Goal: Use online tool/utility

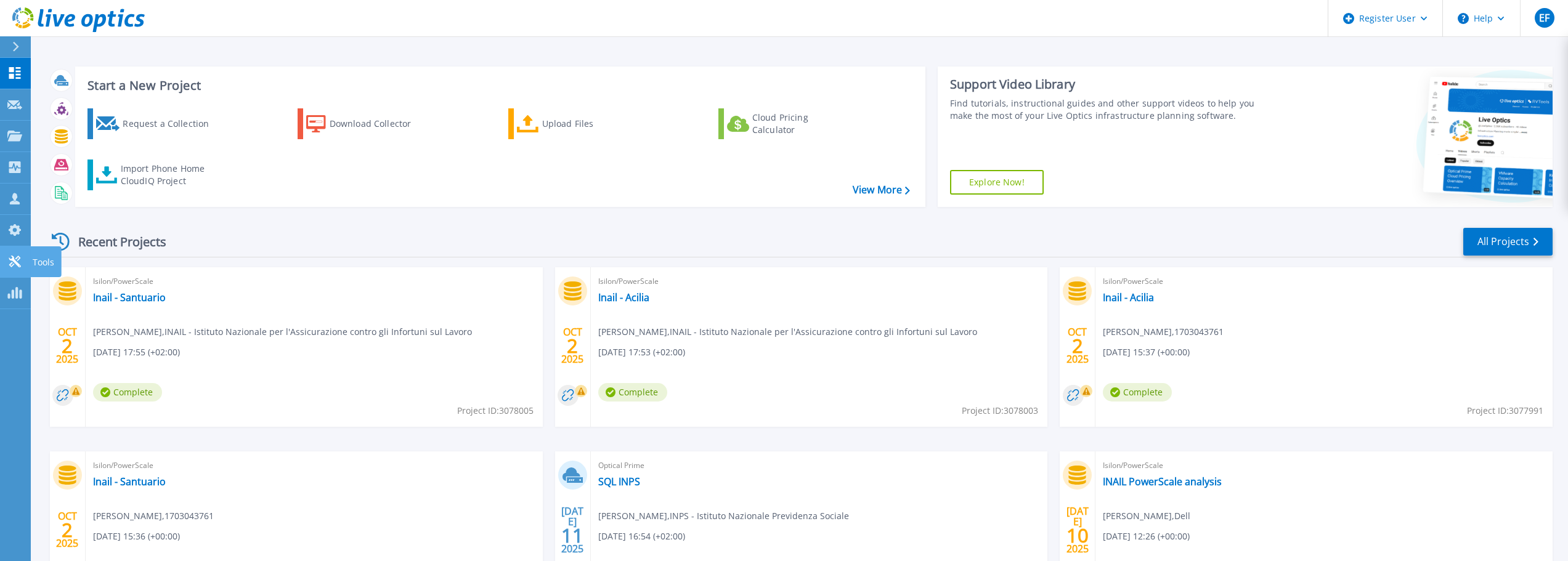
click at [22, 260] on icon at bounding box center [14, 261] width 15 height 11
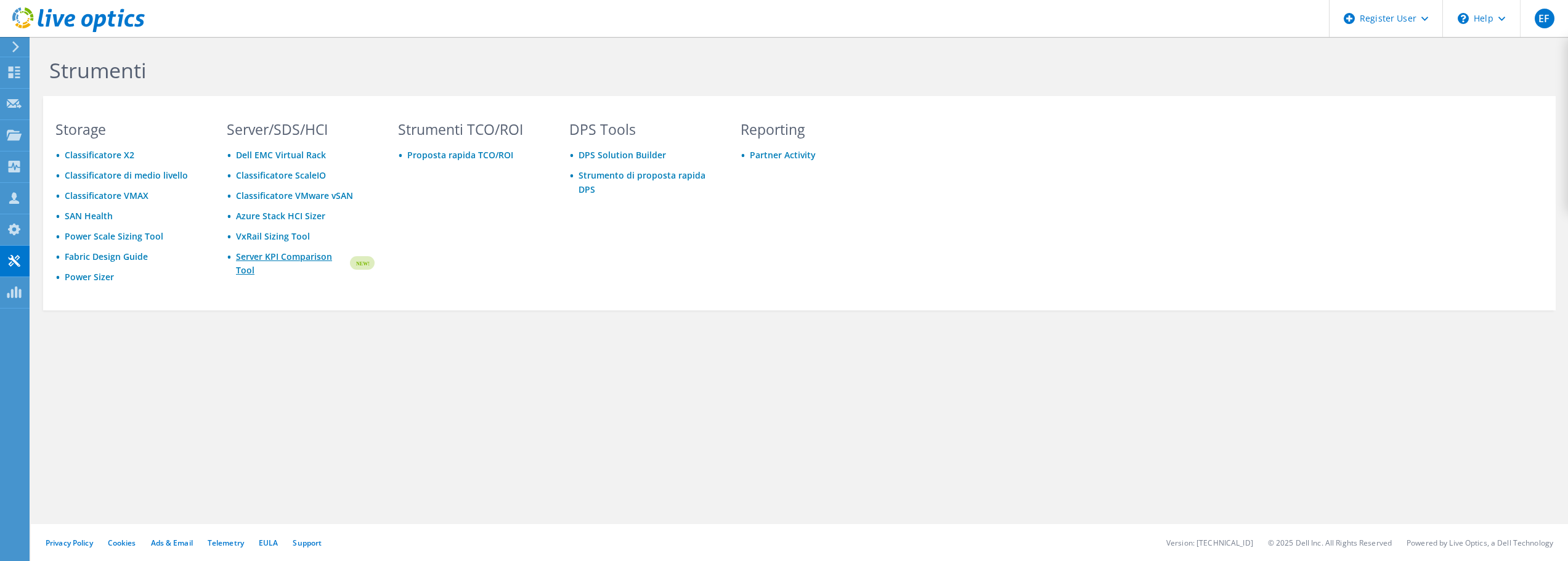
click at [288, 257] on link "Server KPI Comparison Tool" at bounding box center [292, 263] width 112 height 27
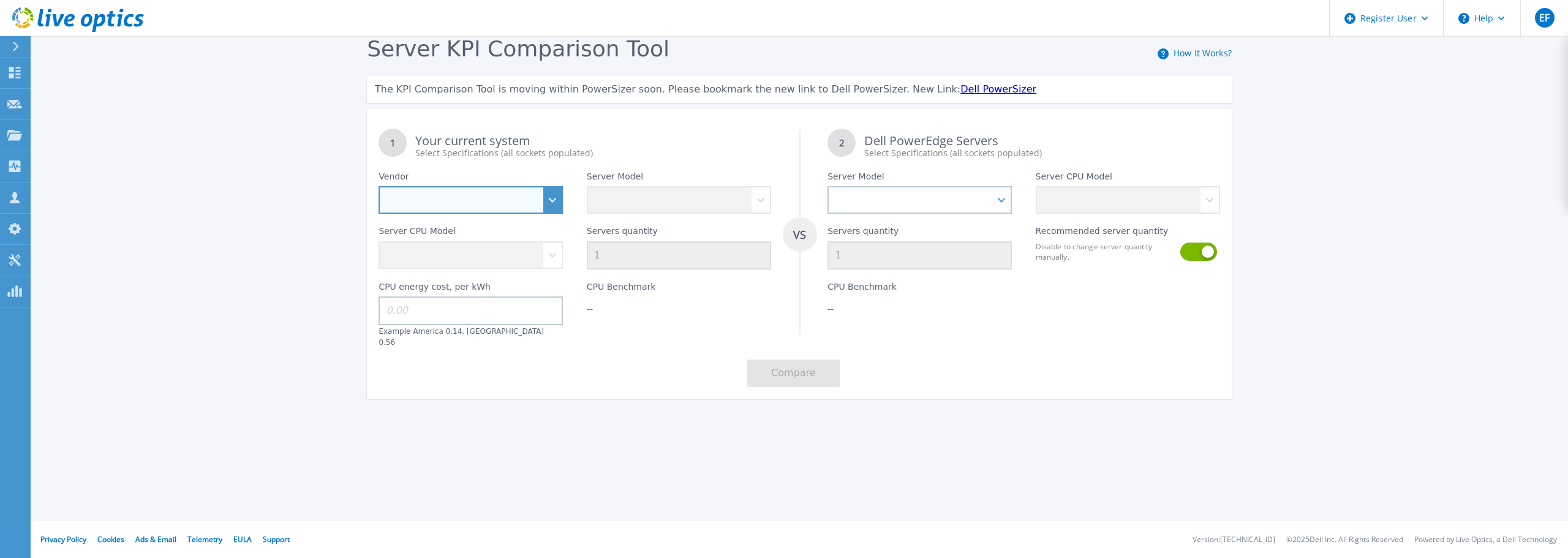
click at [555, 204] on select "Dell HPE Lenovo Supermicro" at bounding box center [470, 200] width 184 height 28
select select "Dell"
click at [378, 187] on select "Dell HPE Lenovo Supermicro" at bounding box center [470, 200] width 184 height 28
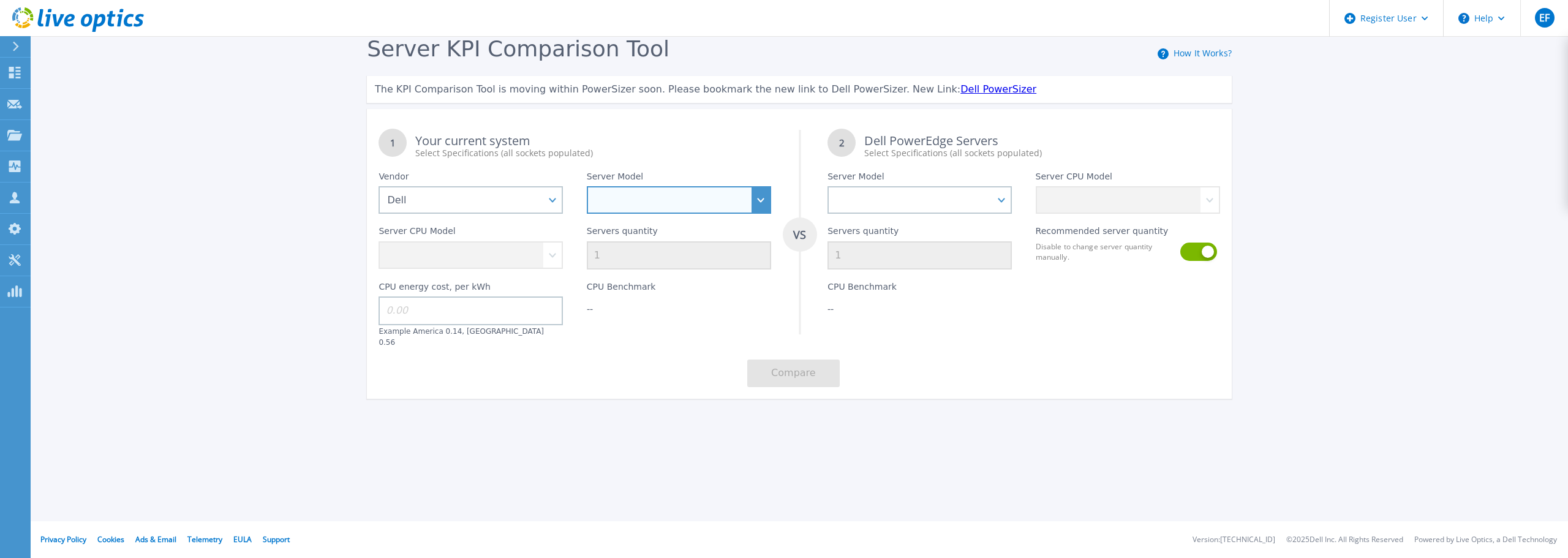
click at [654, 206] on select "PowerEdge C6520 PowerEdge C6525 PowerEdge HS5610 PowerEdge HS5620 PowerEdge R24…" at bounding box center [679, 200] width 184 height 28
click at [587, 187] on select "PowerEdge C6520 PowerEdge C6525 PowerEdge HS5610 PowerEdge HS5620 PowerEdge R24…" at bounding box center [679, 200] width 184 height 28
click at [559, 258] on select "Intel Xeon Silver 4309Y 2.8GHz Intel Xeon Silver 4310 2.1GHz Intel Xeon Silver …" at bounding box center [470, 255] width 184 height 28
click at [689, 210] on select "PowerEdge C6520 PowerEdge C6525 PowerEdge HS5610 PowerEdge HS5620 PowerEdge R24…" at bounding box center [679, 200] width 184 height 28
select select "PowerEdge R740xd"
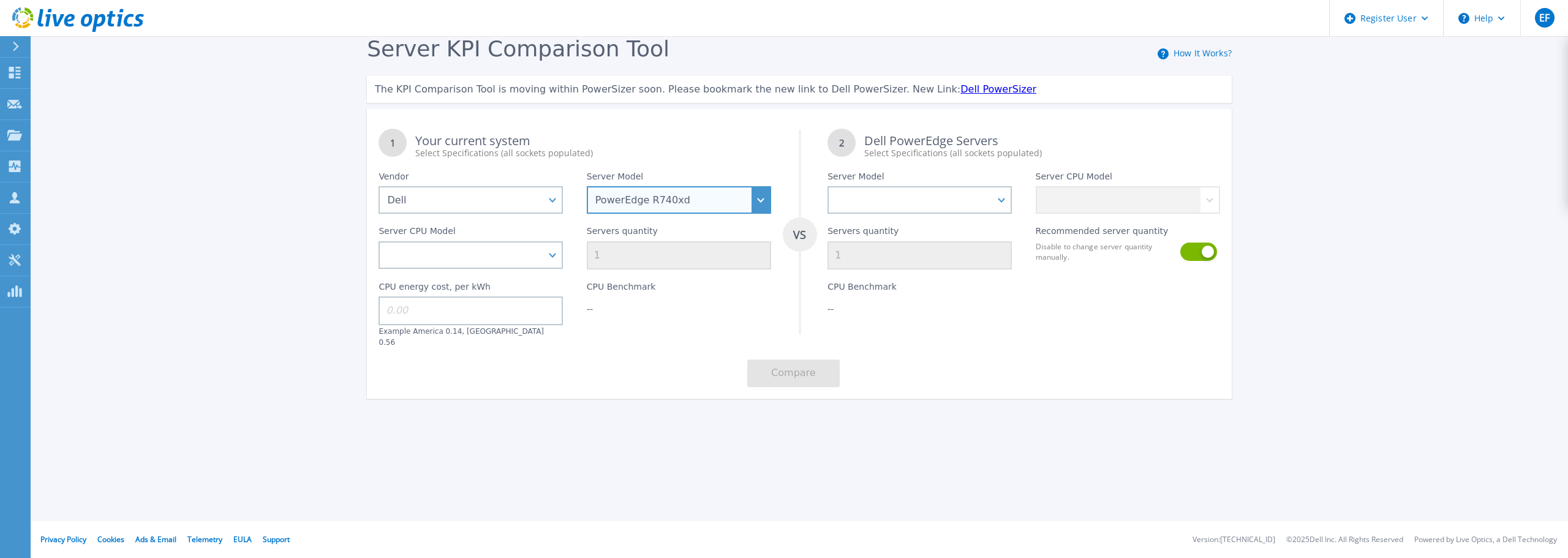
click at [587, 187] on select "PowerEdge C6520 PowerEdge C6525 PowerEdge HS5610 PowerEdge HS5620 PowerEdge R24…" at bounding box center [679, 200] width 184 height 28
click at [669, 519] on div "Register User Help EF Utente Dell [PERSON_NAME] [EMAIL_ADDRESS][PERSON_NAME][DO…" at bounding box center [784, 279] width 1568 height 558
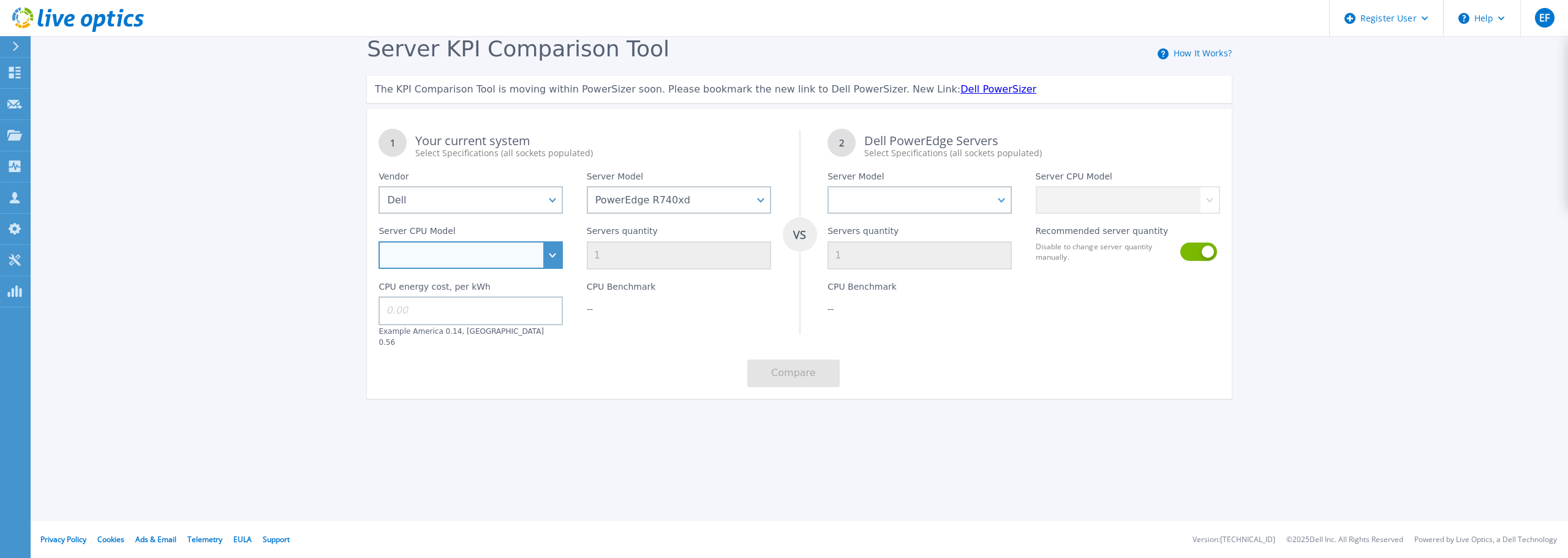
click at [555, 263] on select "Intel Xeon Bronze 3104 1.7GHz Intel Xeon Bronze 3106 1.7GHz Intel Xeon Bronze 3…" at bounding box center [470, 255] width 184 height 28
select select "336966"
click at [378, 242] on select "Intel Xeon Bronze 3104 1.7GHz Intel Xeon Bronze 3106 1.7GHz Intel Xeon Bronze 3…" at bounding box center [470, 255] width 184 height 28
drag, startPoint x: 615, startPoint y: 257, endPoint x: 594, endPoint y: 257, distance: 21.0
click at [594, 257] on input "1" at bounding box center [679, 255] width 184 height 28
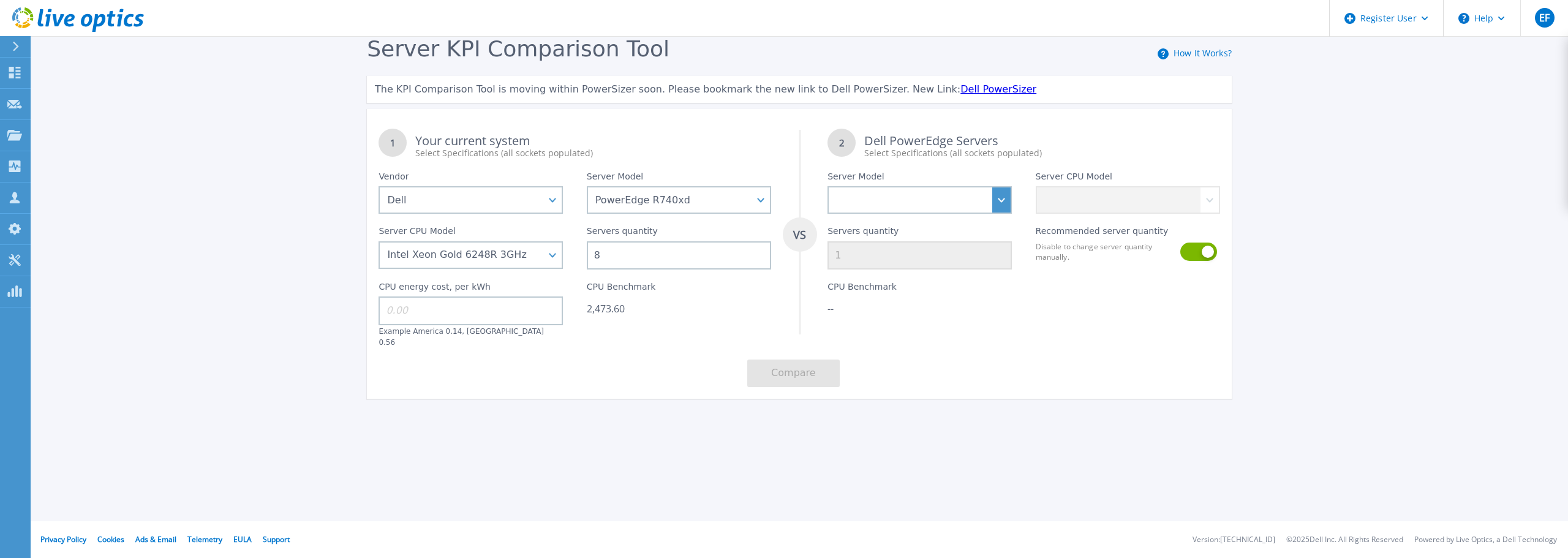
type input "8"
click at [905, 211] on select "PowerEdge C6520 PowerEdge C6525 PowerEdge HS5610 PowerEdge HS5620 PowerEdge R24…" at bounding box center [919, 200] width 184 height 28
select select "PowerEdge R860"
click at [827, 187] on select "PowerEdge C6520 PowerEdge C6525 PowerEdge HS5610 PowerEdge HS5620 PowerEdge R24…" at bounding box center [919, 200] width 184 height 28
click at [1064, 206] on select "Intel Xeon Gold 6416H 2.2GHz Intel Xeon Gold 6418H 2.1GHz Intel Xeon Gold 6434H…" at bounding box center [1128, 200] width 184 height 28
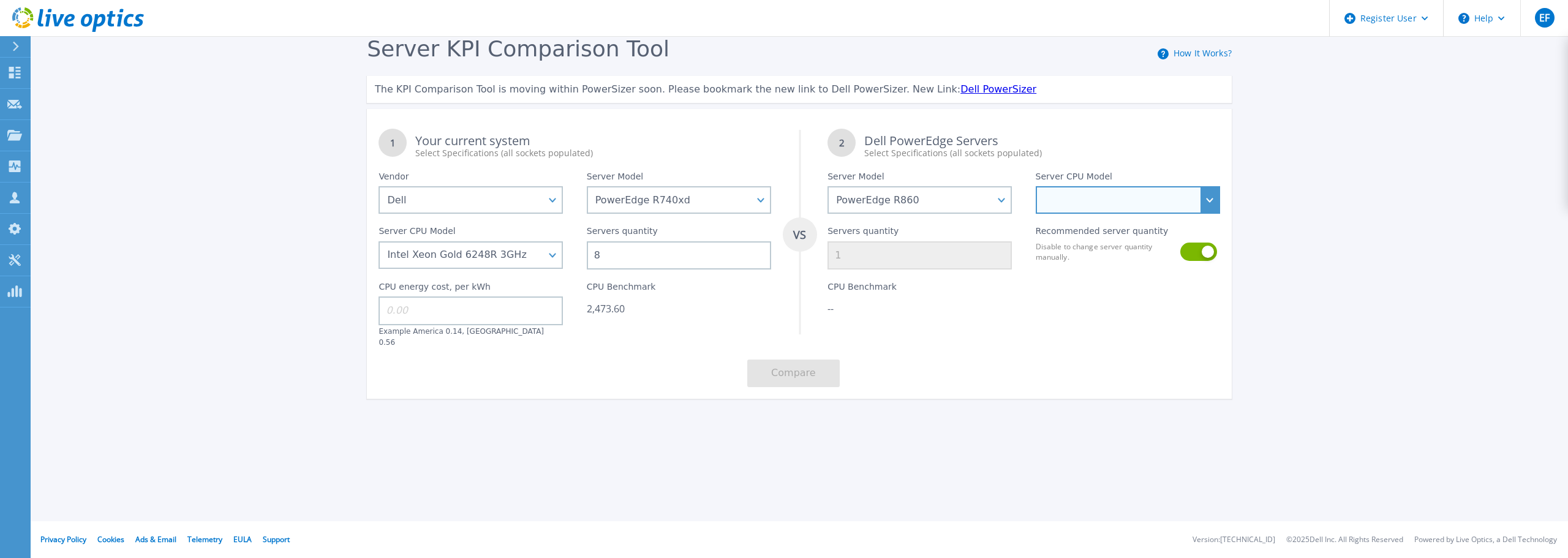
select select "335382"
click at [1036, 187] on select "Intel Xeon Gold 6416H 2.2GHz Intel Xeon Gold 6418H 2.1GHz Intel Xeon Gold 6434H…" at bounding box center [1128, 200] width 184 height 28
click at [1206, 259] on button at bounding box center [1198, 252] width 35 height 19
click at [905, 257] on input "3" at bounding box center [919, 255] width 184 height 28
drag, startPoint x: 855, startPoint y: 259, endPoint x: 834, endPoint y: 259, distance: 21.0
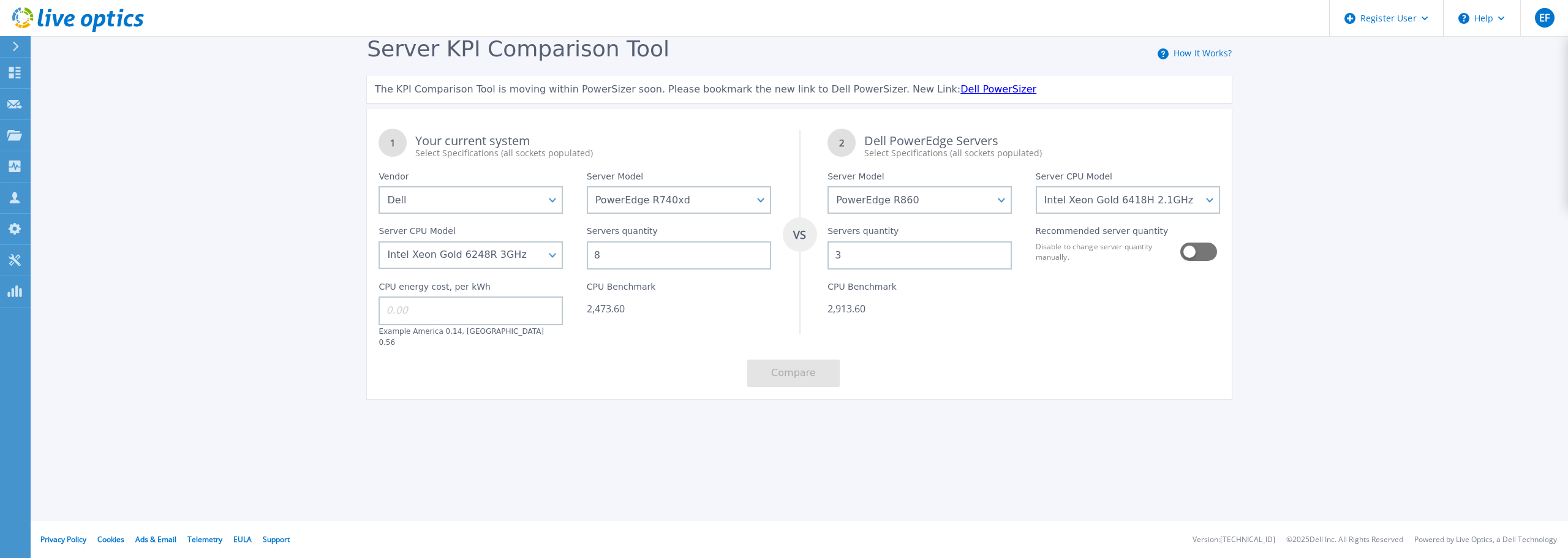
click at [834, 259] on input "3" at bounding box center [919, 255] width 184 height 28
click at [1190, 252] on button at bounding box center [1198, 252] width 35 height 19
type input "3"
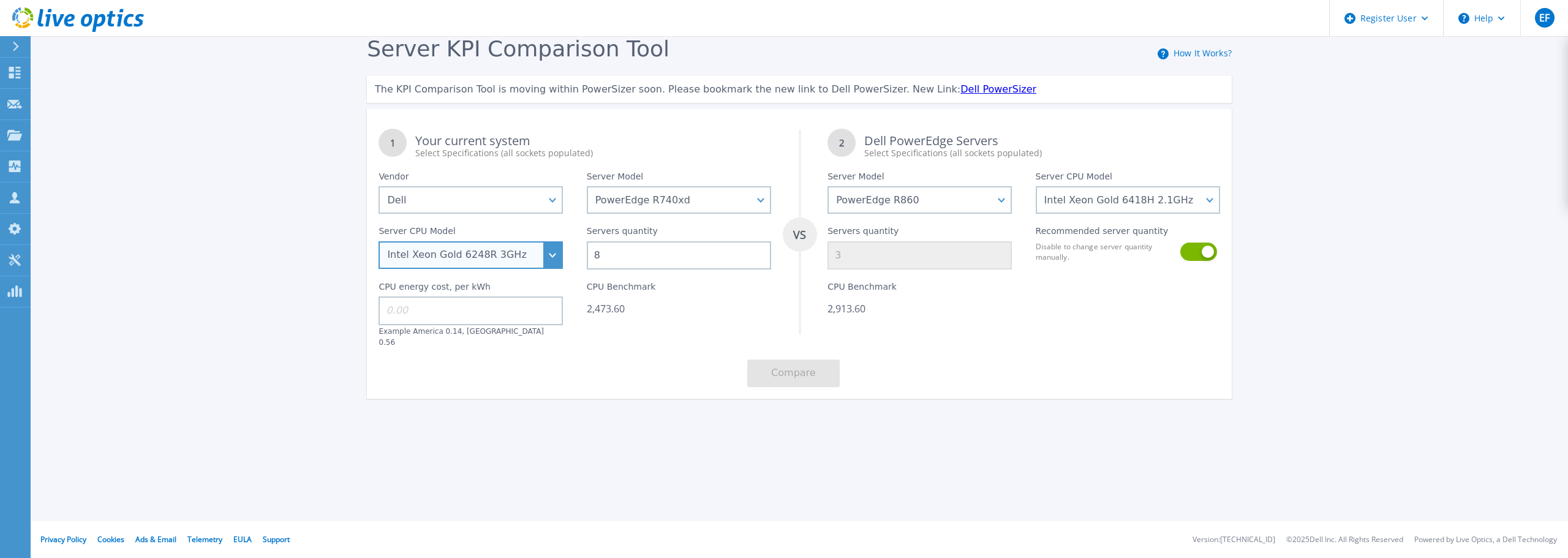
click at [555, 252] on select "Intel Xeon Bronze 3104 1.7GHz Intel Xeon Bronze 3106 1.7GHz Intel Xeon Bronze 3…" at bounding box center [470, 255] width 184 height 28
drag, startPoint x: 657, startPoint y: 323, endPoint x: 673, endPoint y: 295, distance: 32.2
click at [657, 323] on div "CPU Benchmark 2,473.60" at bounding box center [679, 308] width 208 height 78
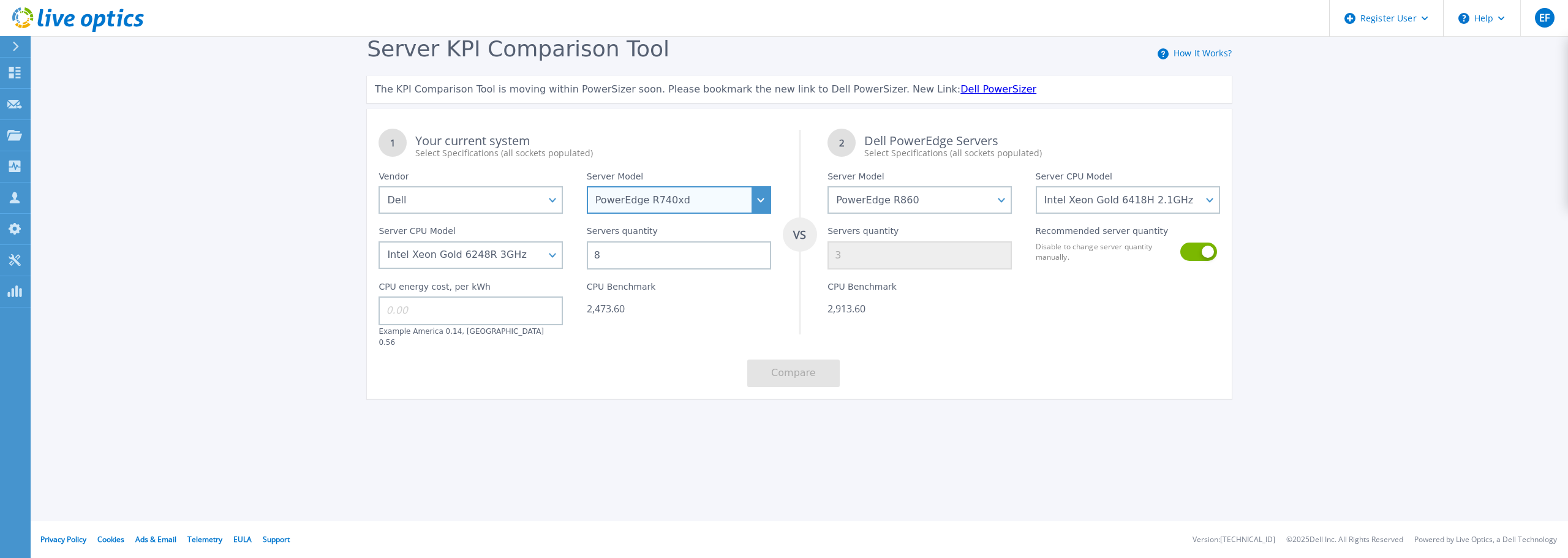
click at [765, 201] on select "PowerEdge C6520 PowerEdge C6525 PowerEdge HS5610 PowerEdge HS5620 PowerEdge R24…" at bounding box center [679, 200] width 184 height 28
select select "PowerEdge R740"
click at [587, 187] on select "PowerEdge C6520 PowerEdge C6525 PowerEdge HS5610 PowerEdge HS5620 PowerEdge R24…" at bounding box center [679, 200] width 184 height 28
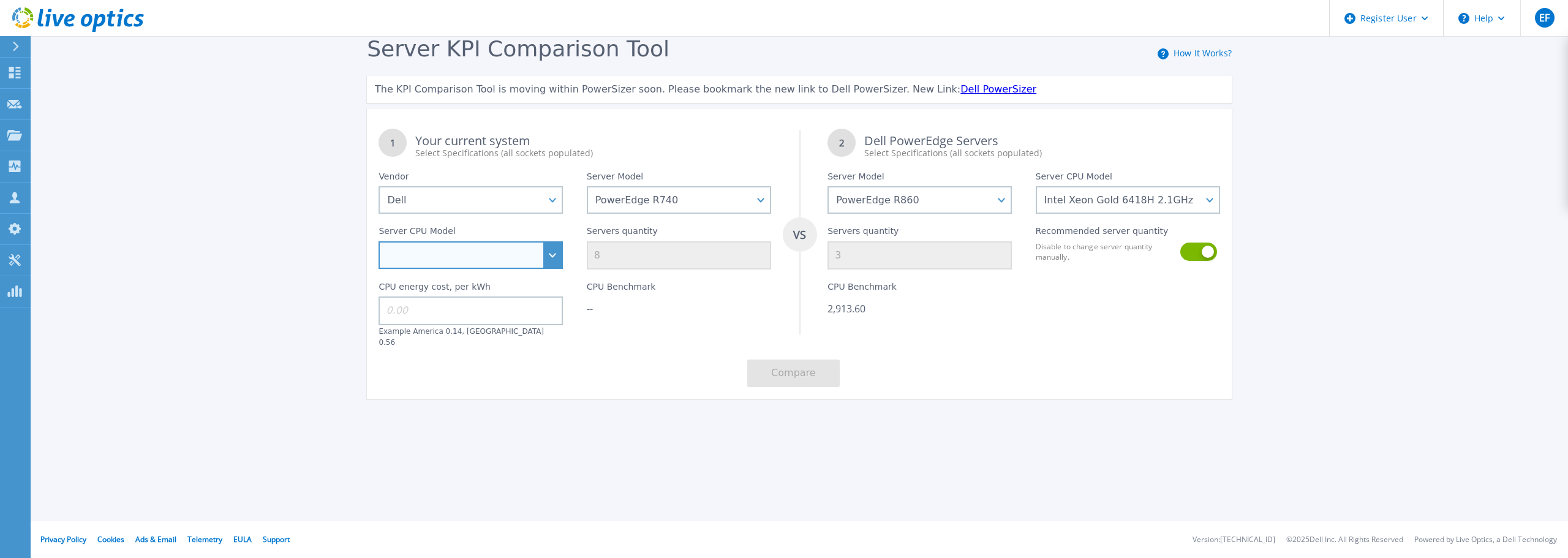
click at [550, 261] on select "Intel Xeon Bronze 3104 1.7GHz Intel Xeon Bronze 3106 1.7GHz Intel Xeon Bronze 3…" at bounding box center [470, 255] width 184 height 28
select select "334136"
click at [378, 242] on select "Intel Xeon Silver 4108 1.8GHz Intel Xeon Silver 4214 2.2GHz Intel Xeon Silver 4…" at bounding box center [470, 255] width 184 height 28
type input "2"
click at [547, 260] on select "Intel Xeon Silver 4108 1.8GHz Intel Xeon Silver 4214 2.2GHz Intel Xeon Silver 4…" at bounding box center [470, 255] width 184 height 28
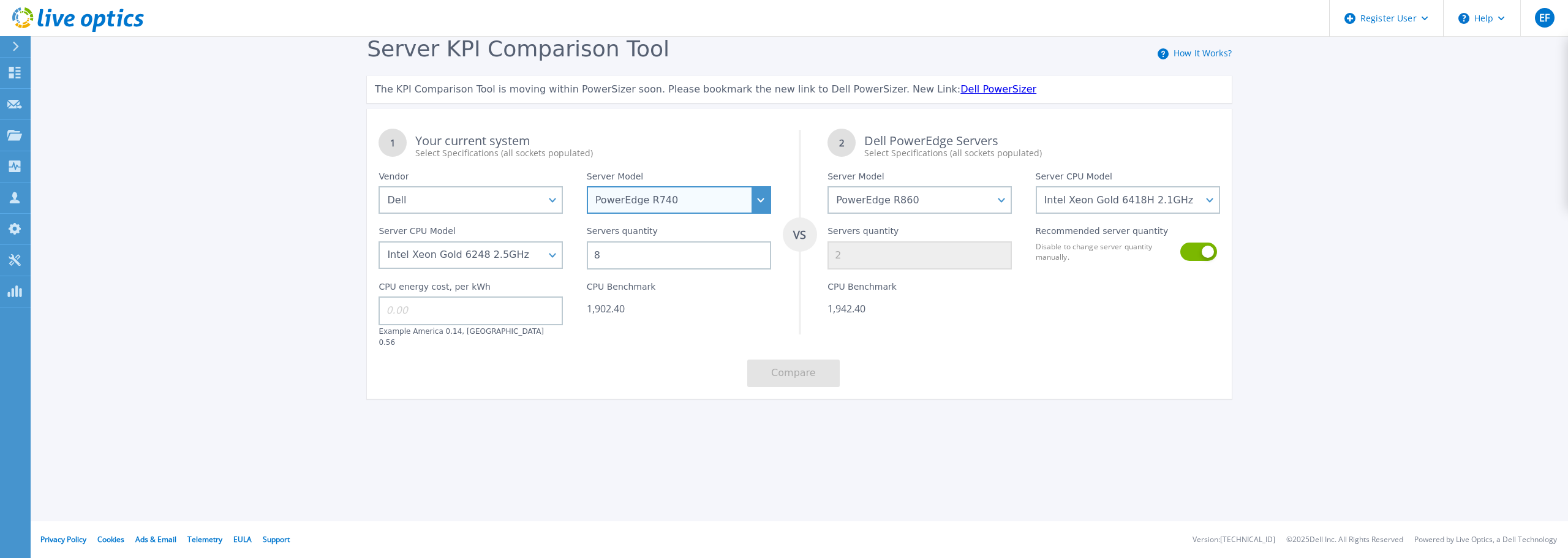
click at [617, 198] on select "PowerEdge C6520 PowerEdge C6525 PowerEdge HS5610 PowerEdge HS5620 PowerEdge R24…" at bounding box center [679, 200] width 184 height 28
select select "PowerEdge R730"
click at [587, 187] on select "PowerEdge C6520 PowerEdge C6525 PowerEdge HS5610 PowerEdge HS5620 PowerEdge R24…" at bounding box center [679, 200] width 184 height 28
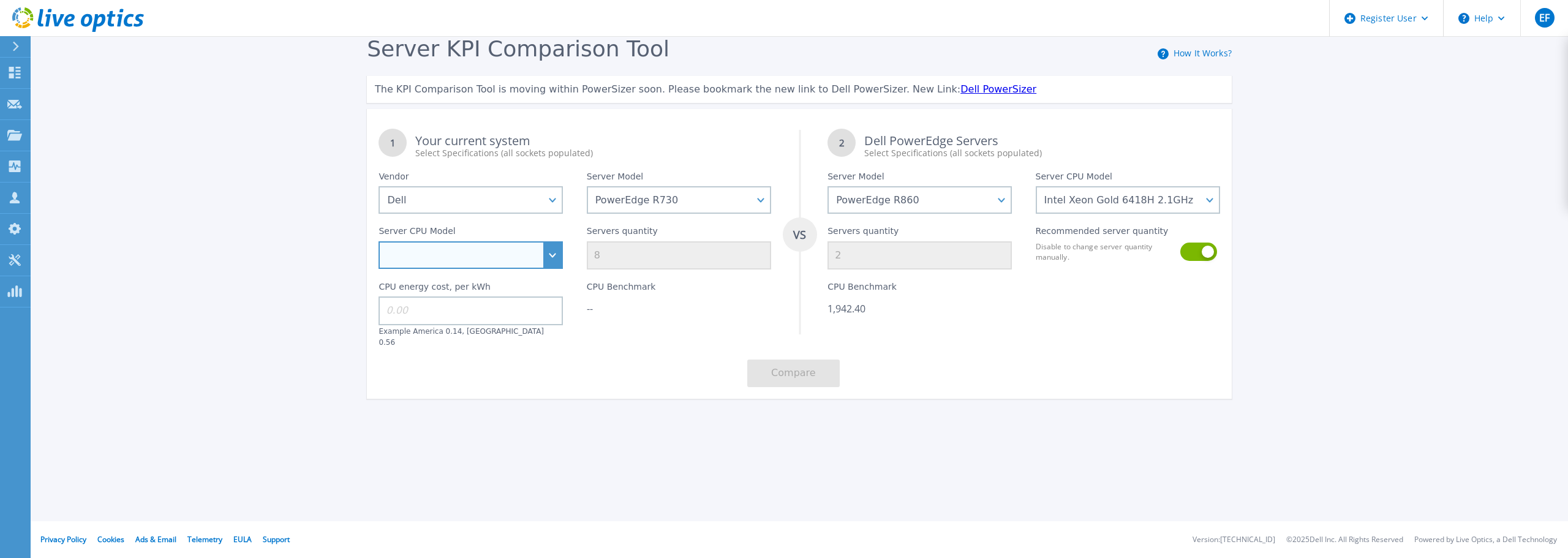
click at [549, 262] on select "Intel Xeon E5-2603 v4 1.7GHz Intel Xeon E5-2609 v4 1.7GHz Intel Xeon E5-2620 v4…" at bounding box center [470, 255] width 184 height 28
click at [546, 256] on select "Intel Xeon E5-2603 v4 1.7GHz Intel Xeon E5-2609 v4 1.7GHz Intel Xeon E5-2620 v4…" at bounding box center [470, 255] width 184 height 28
select select "334108"
click at [378, 242] on select "Intel Xeon E5-2603 v4 1.7GHz Intel Xeon E5-2609 v4 1.7GHz Intel Xeon E5-2620 v4…" at bounding box center [470, 255] width 184 height 28
